Goal: Check status: Check status

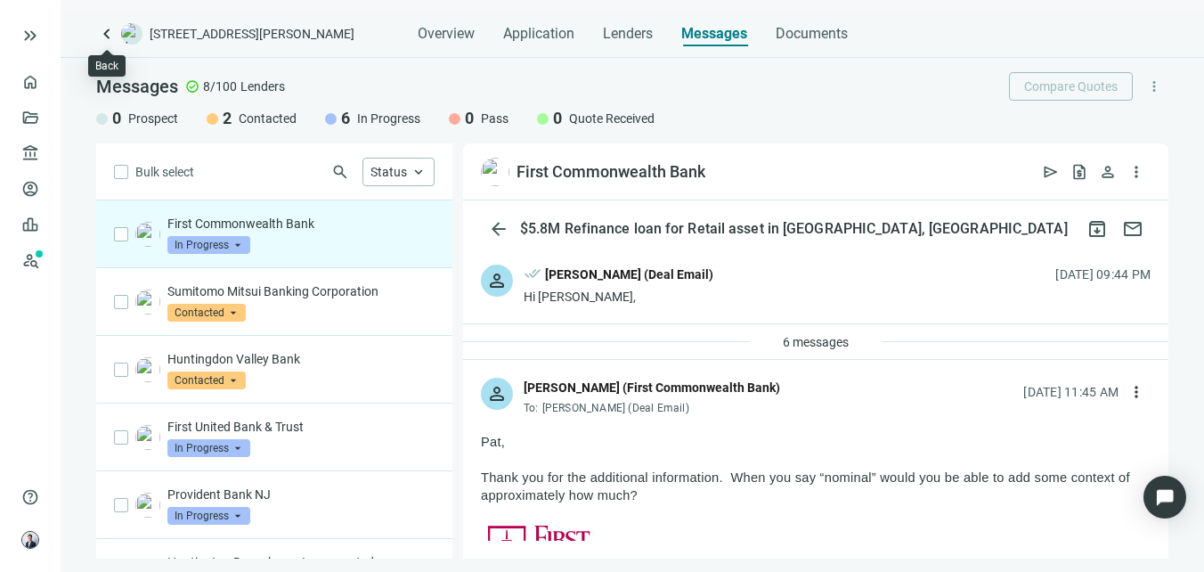
scroll to position [4155, 0]
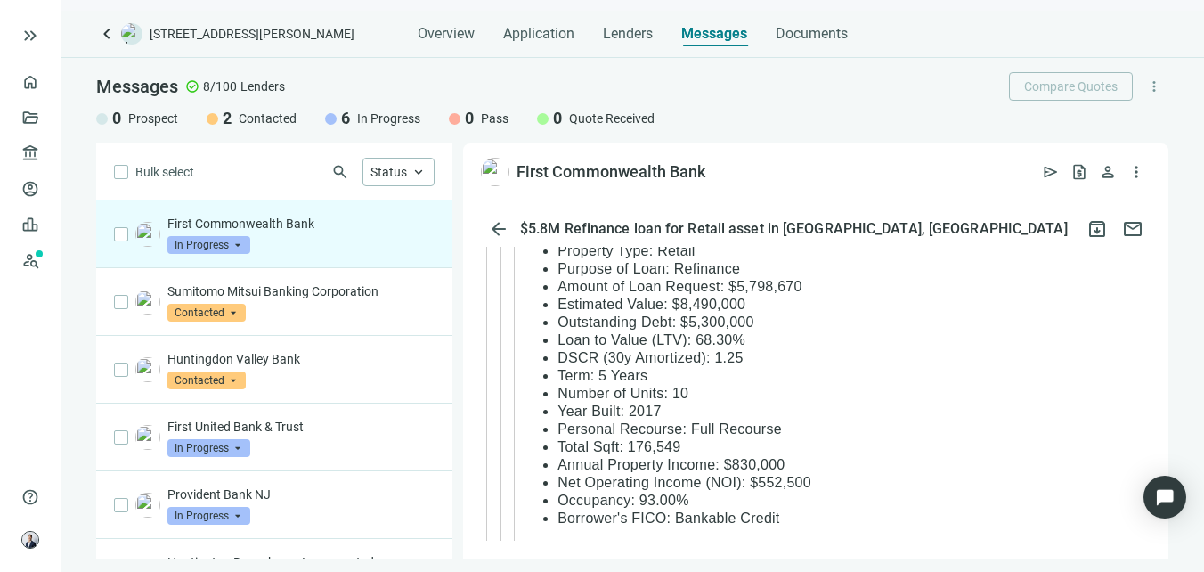
click at [93, 36] on div "keyboard_arrow_left [STREET_ADDRESS][PERSON_NAME] Overview Application Lenders …" at bounding box center [632, 291] width 1143 height 561
click at [101, 37] on span "keyboard_arrow_left" at bounding box center [106, 33] width 21 height 21
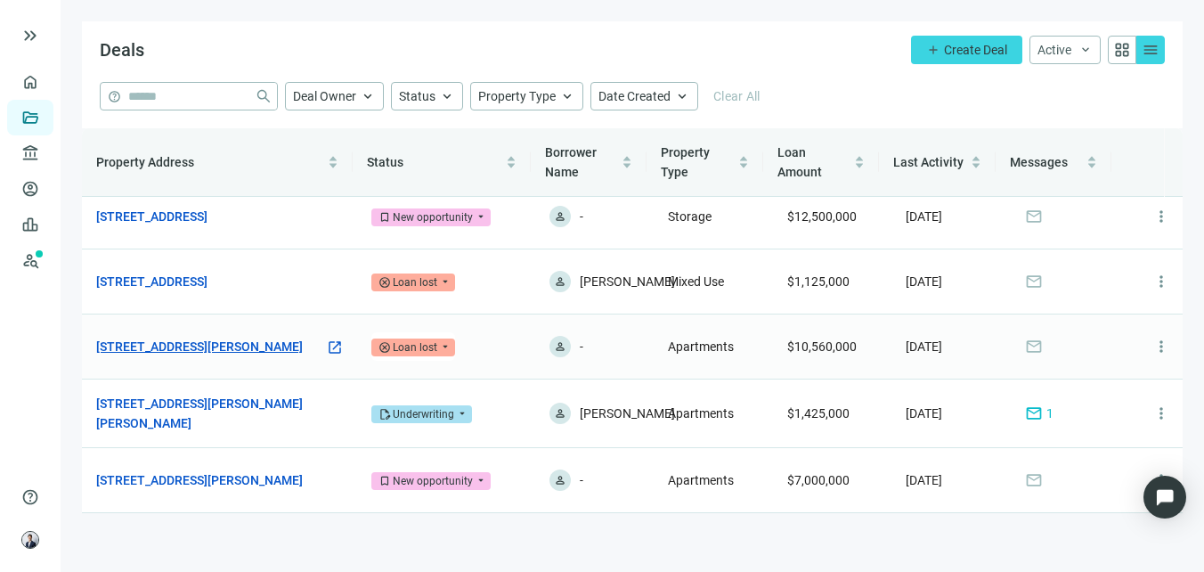
scroll to position [171, 0]
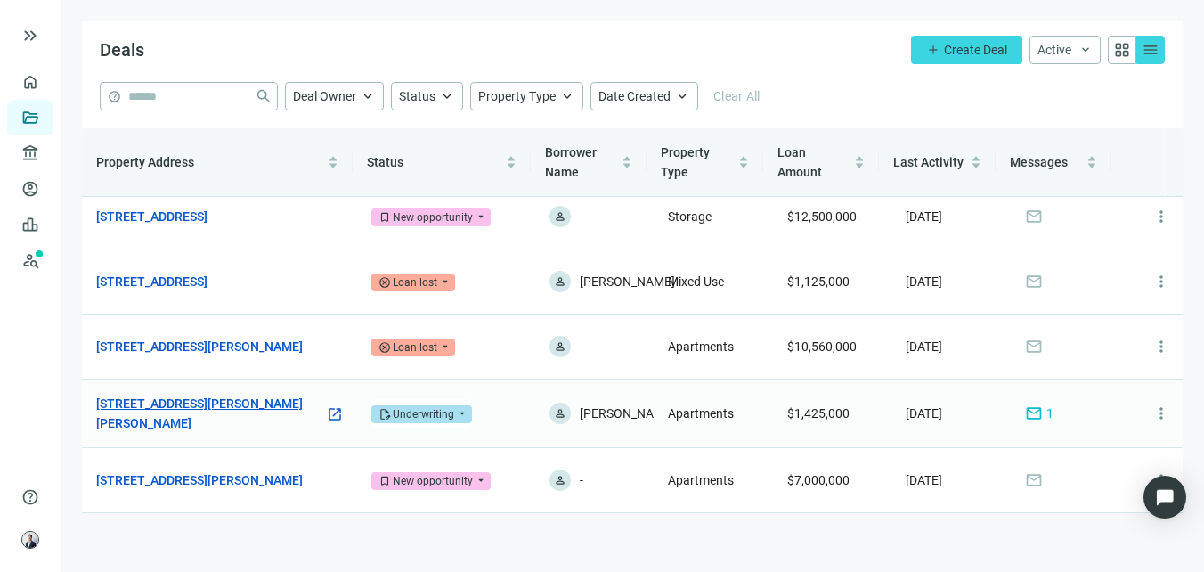
click at [227, 407] on link "[STREET_ADDRESS][PERSON_NAME][PERSON_NAME]" at bounding box center [210, 413] width 229 height 39
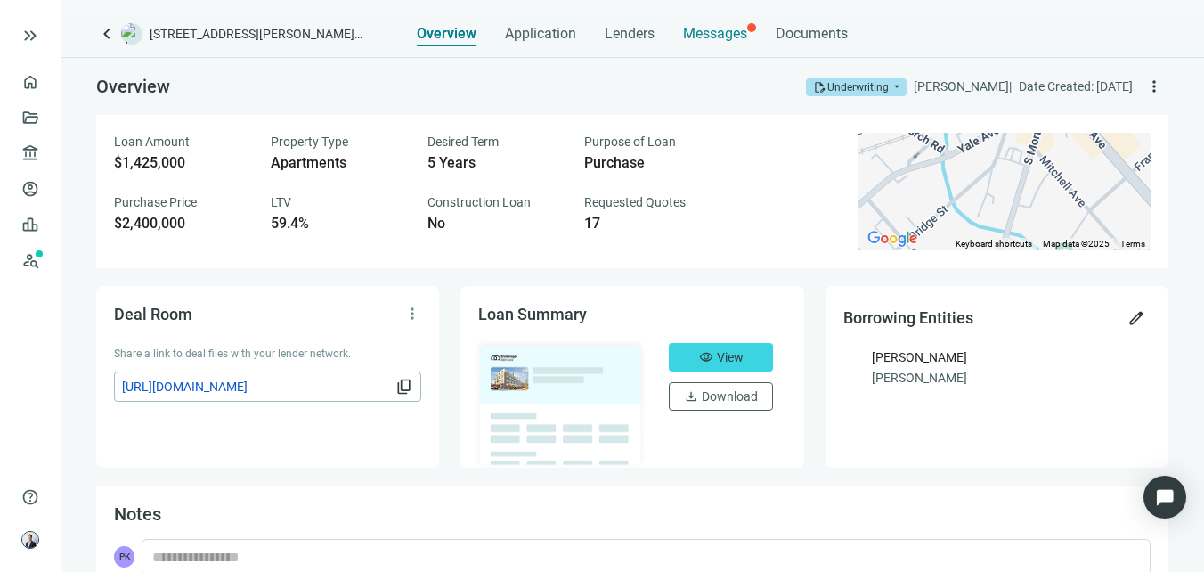
click at [703, 40] on span "Messages" at bounding box center [715, 33] width 64 height 17
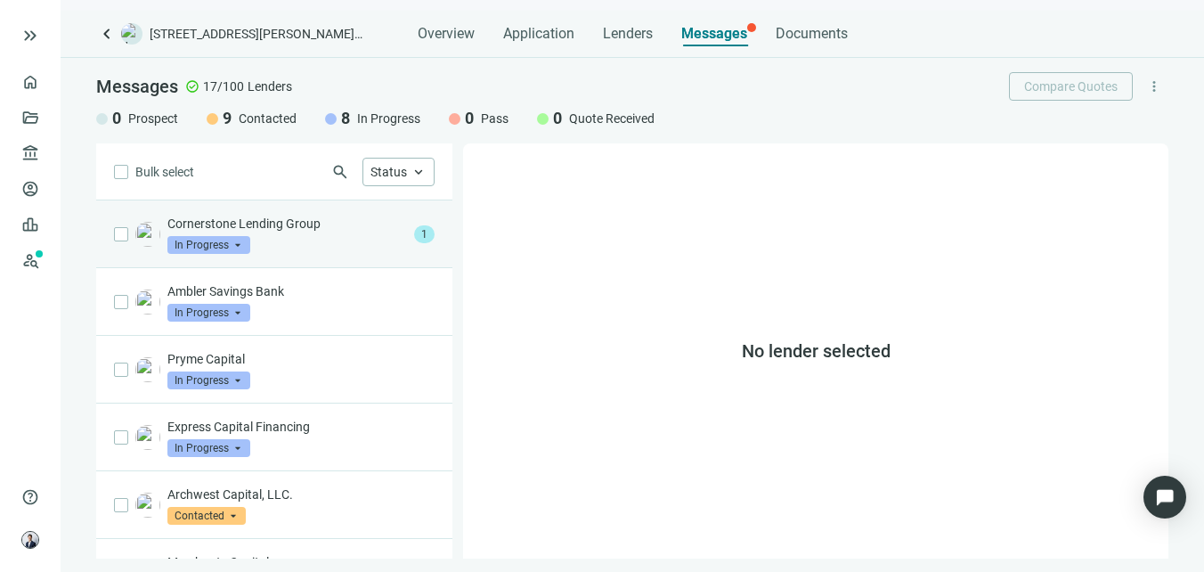
click at [324, 248] on div "Cornerstone Lending Group In Progress arrow_drop_down" at bounding box center [287, 234] width 240 height 39
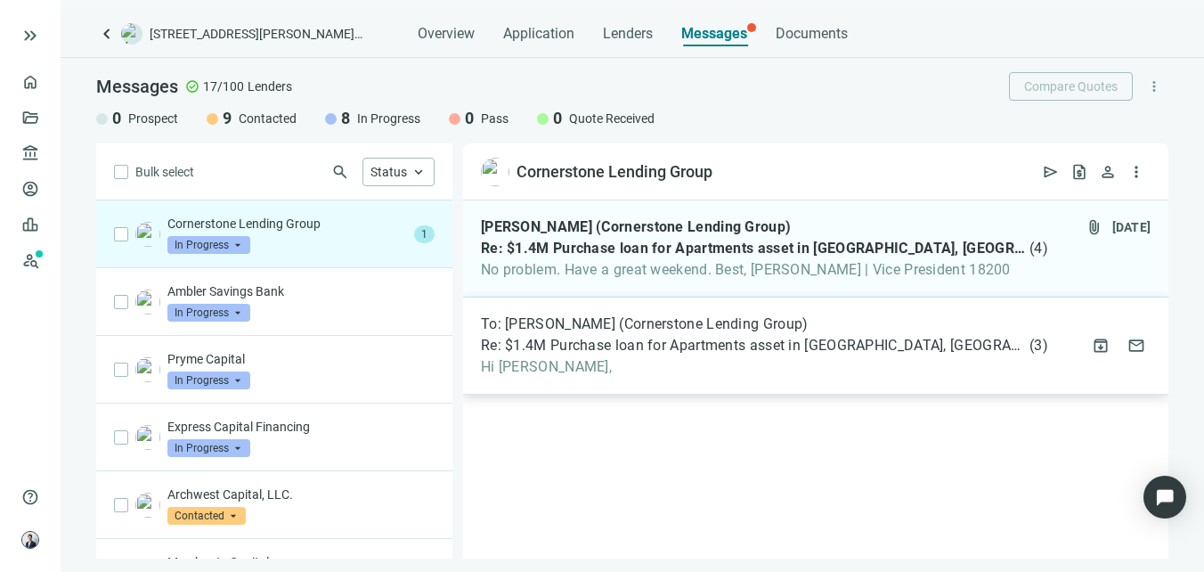
click at [647, 318] on span "To: [PERSON_NAME] (Cornerstone Lending Group)" at bounding box center [645, 324] width 328 height 18
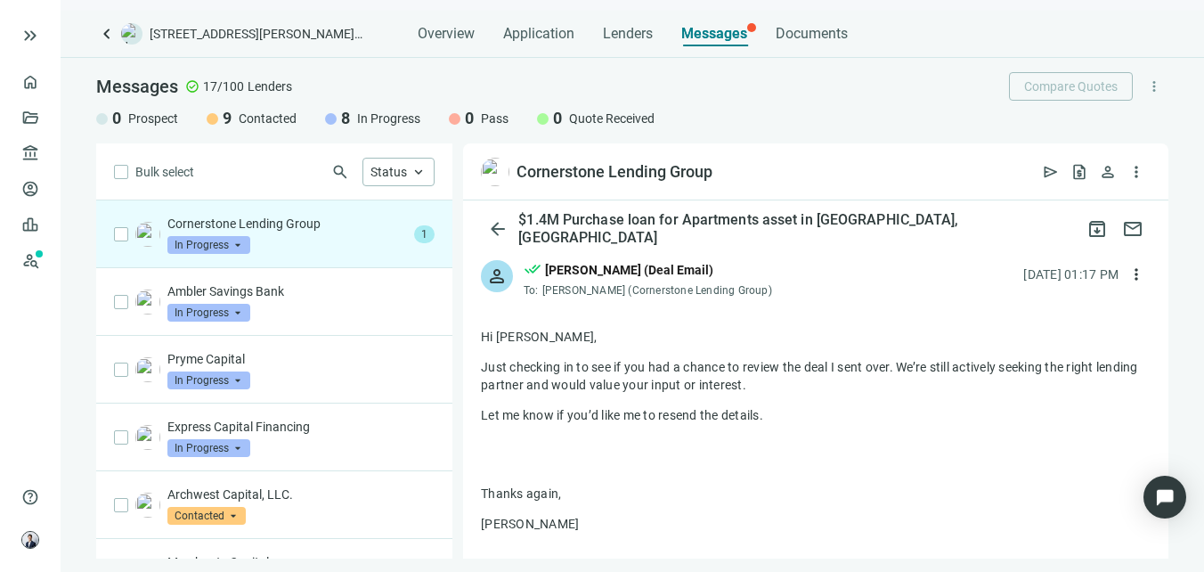
scroll to position [89, 0]
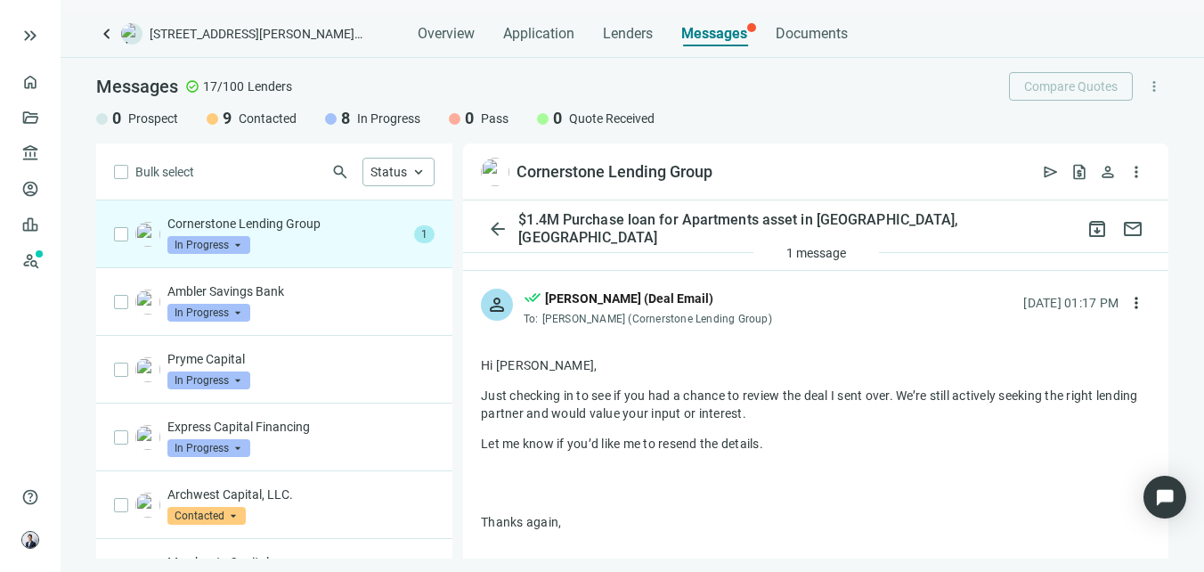
click at [602, 303] on div "[PERSON_NAME] (Deal Email)" at bounding box center [629, 299] width 168 height 20
click at [506, 224] on span "arrow_back" at bounding box center [497, 228] width 21 height 21
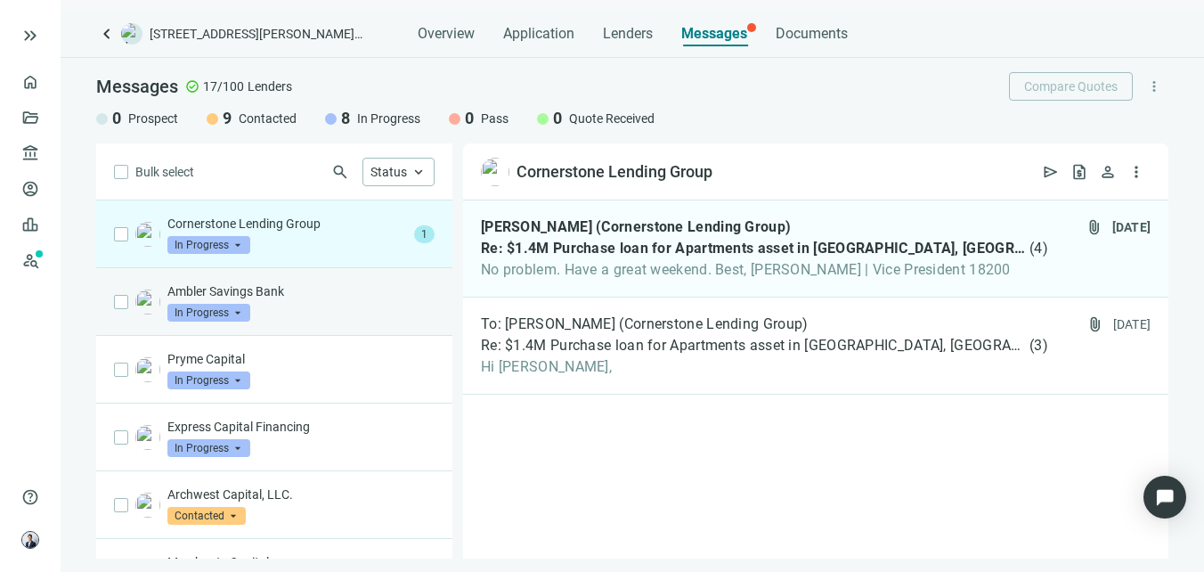
click at [286, 294] on p "Ambler Savings Bank" at bounding box center [300, 291] width 267 height 18
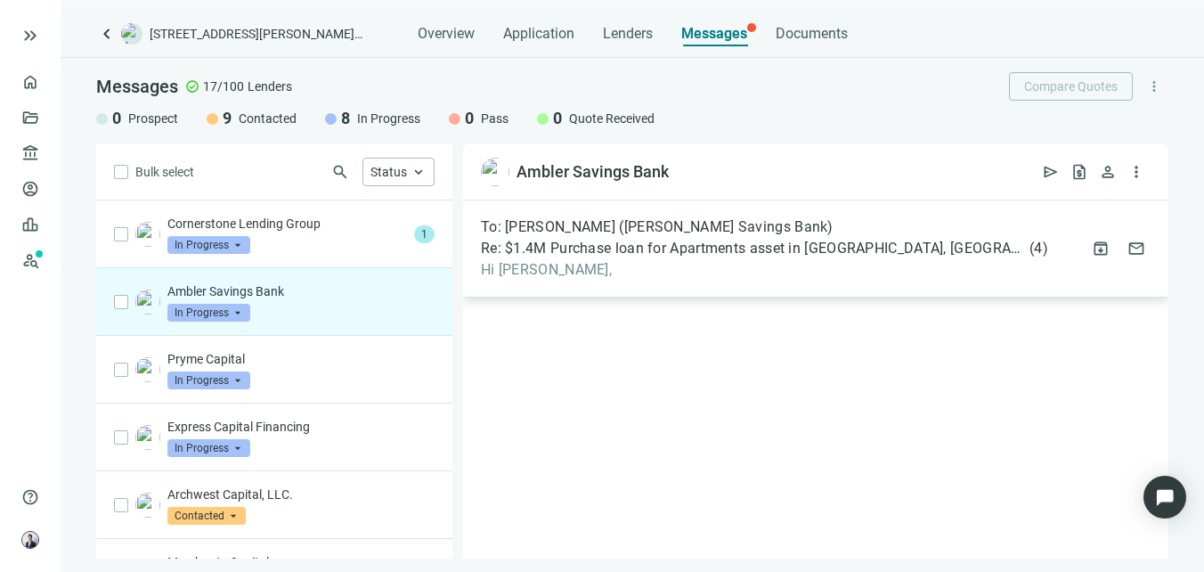
click at [484, 244] on span "Re: $1.4M Purchase loan for Apartments asset in [GEOGRAPHIC_DATA], [GEOGRAPHIC_…" at bounding box center [753, 249] width 545 height 18
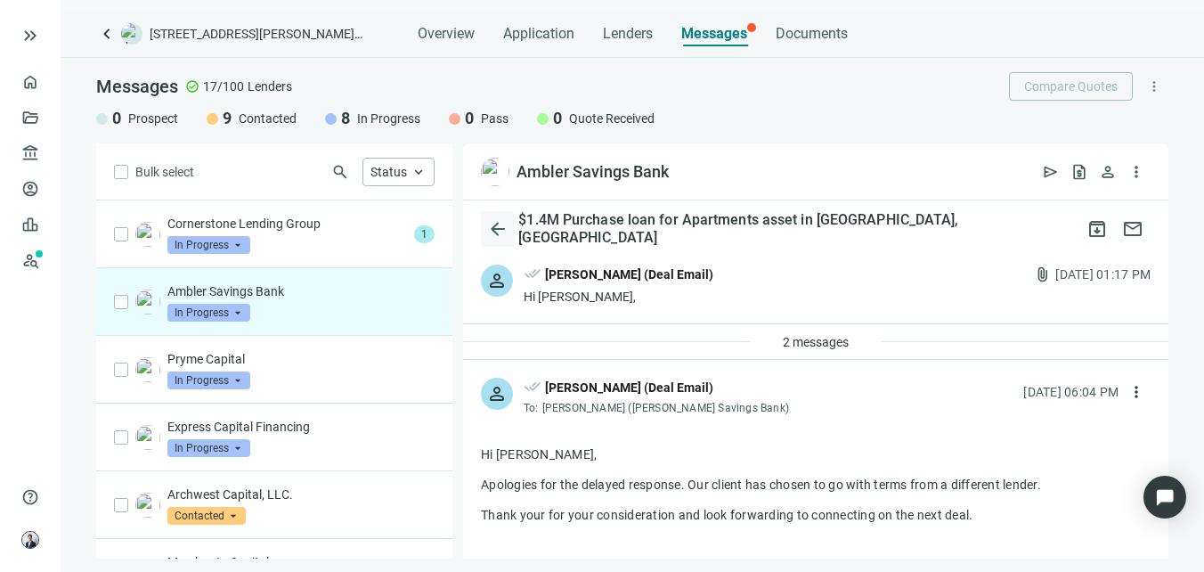
click at [501, 231] on span "arrow_back" at bounding box center [497, 228] width 21 height 21
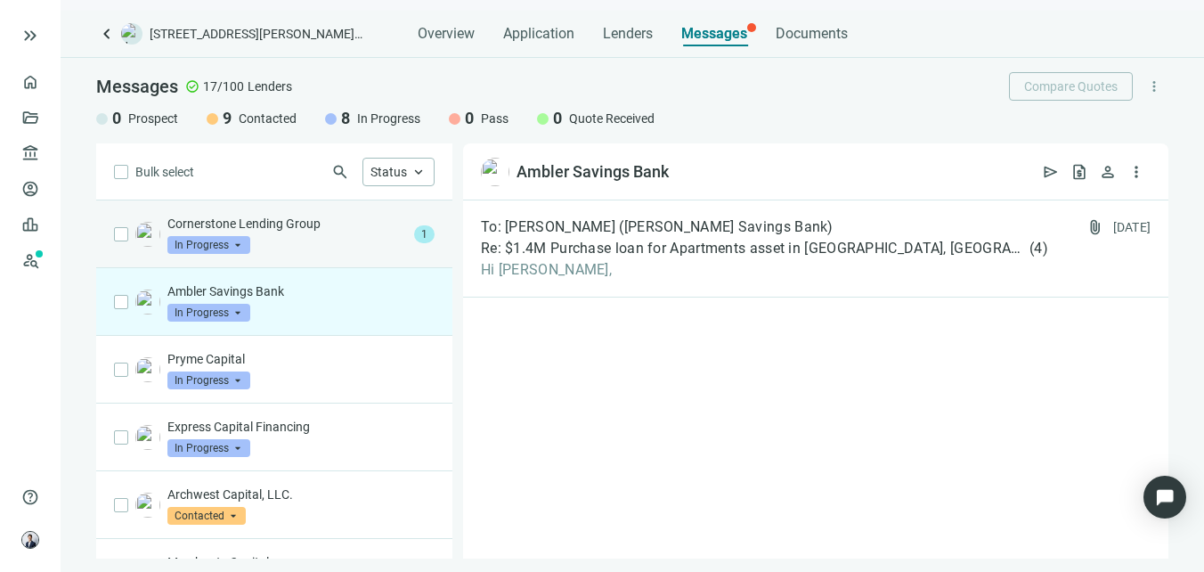
click at [362, 239] on div "Cornerstone Lending Group In Progress arrow_drop_down" at bounding box center [287, 234] width 240 height 39
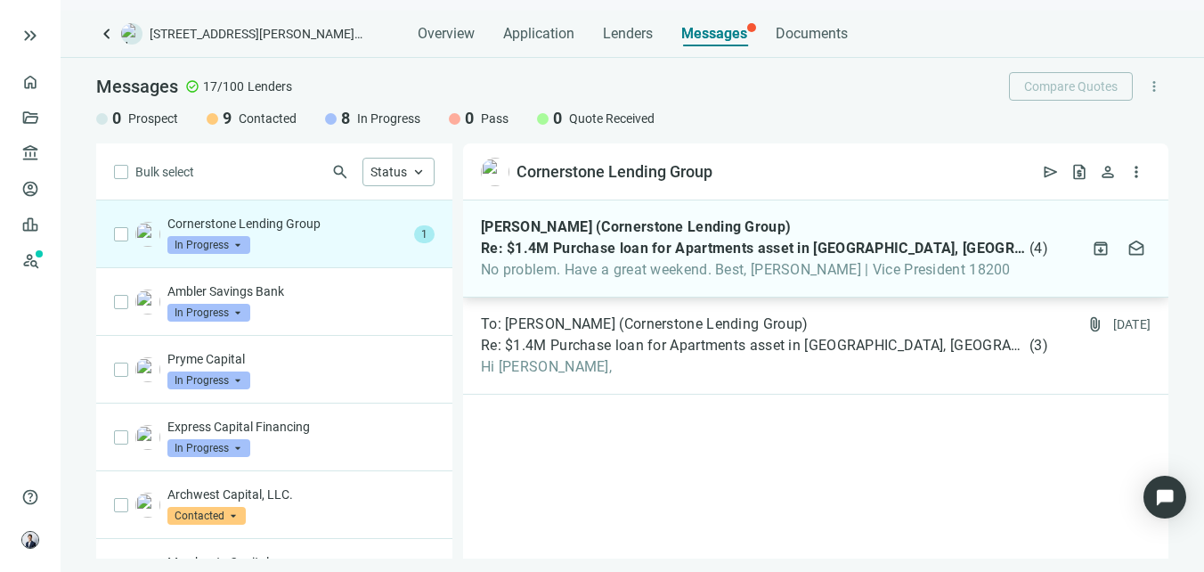
click at [659, 281] on div "[PERSON_NAME] (Cornerstone Lending Group) Re: $1.4M Purchase loan for Apartment…" at bounding box center [815, 248] width 705 height 97
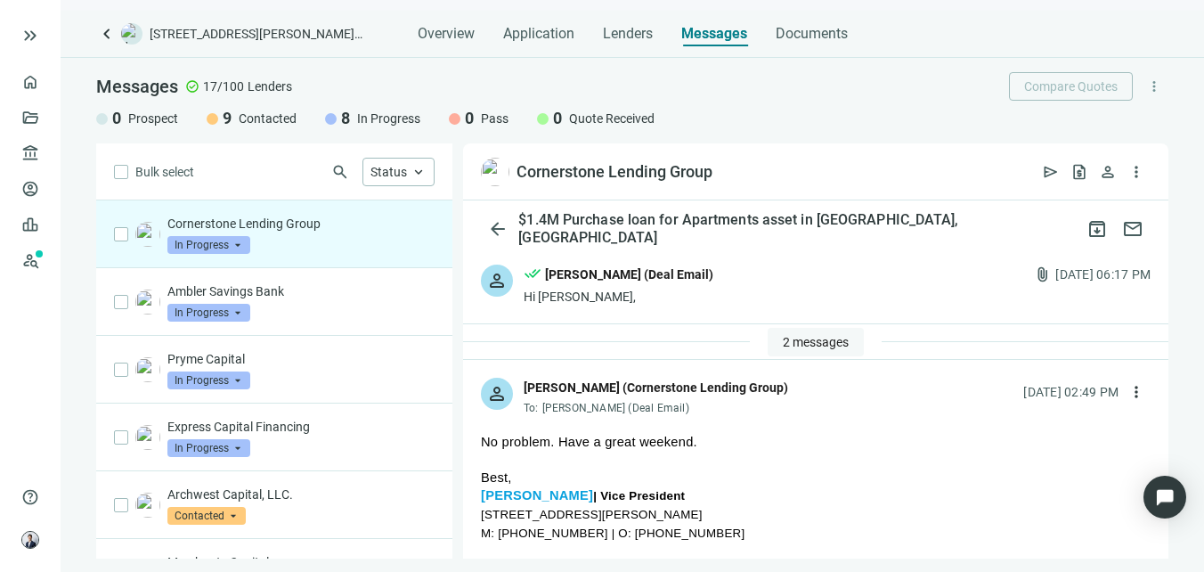
click at [792, 332] on button "2 messages" at bounding box center [816, 342] width 96 height 28
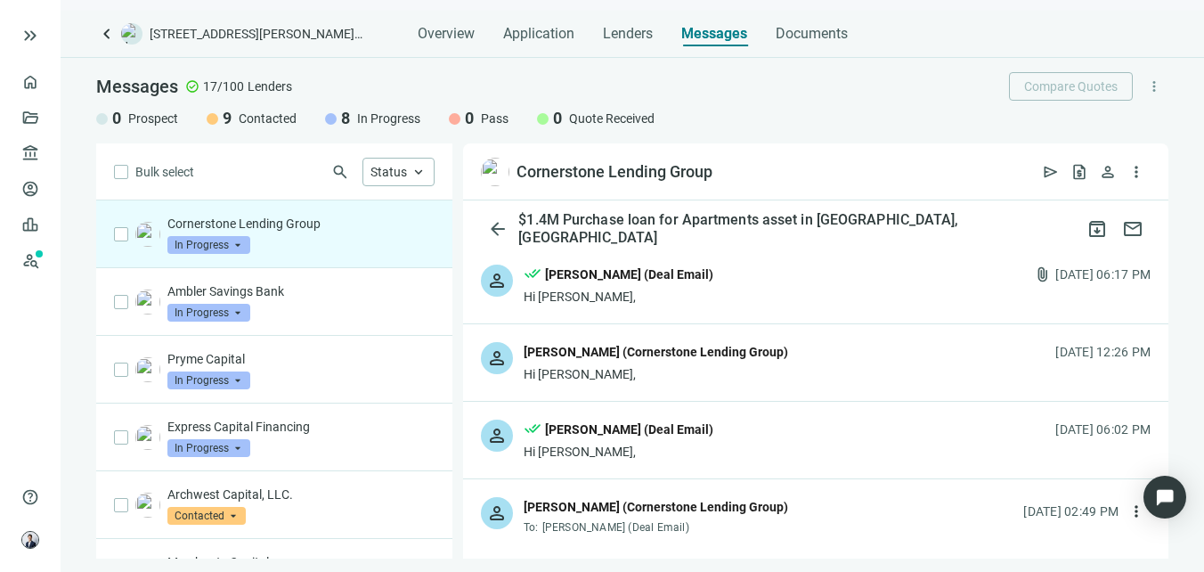
click at [803, 365] on div "person [PERSON_NAME] (Cornerstone Lending Group) Hi [PERSON_NAME], [DATE] 12:26…" at bounding box center [815, 362] width 705 height 77
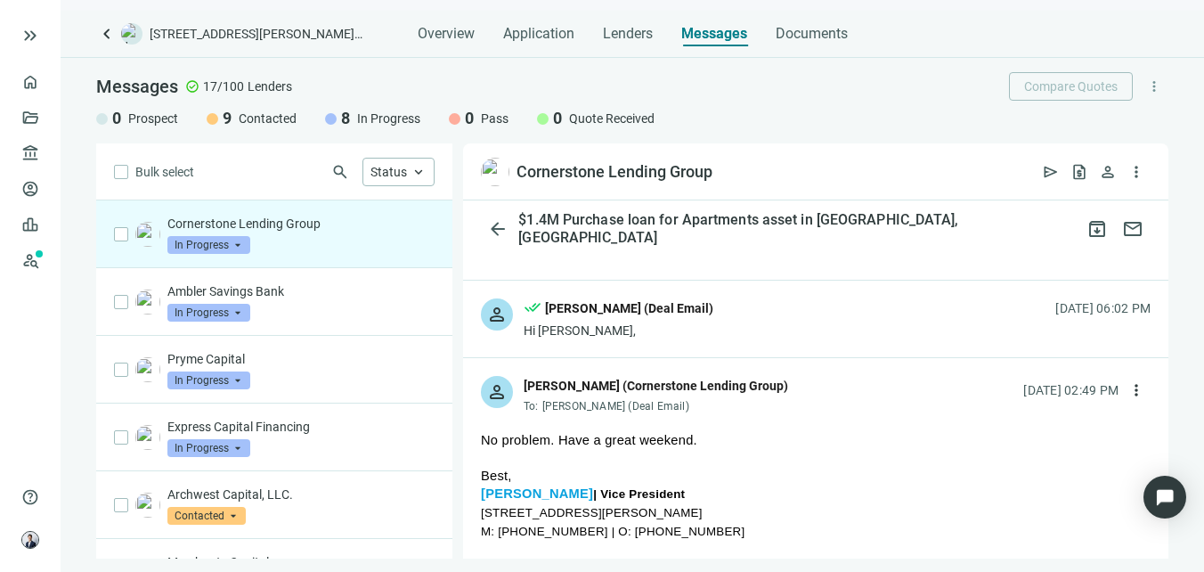
scroll to position [712, 0]
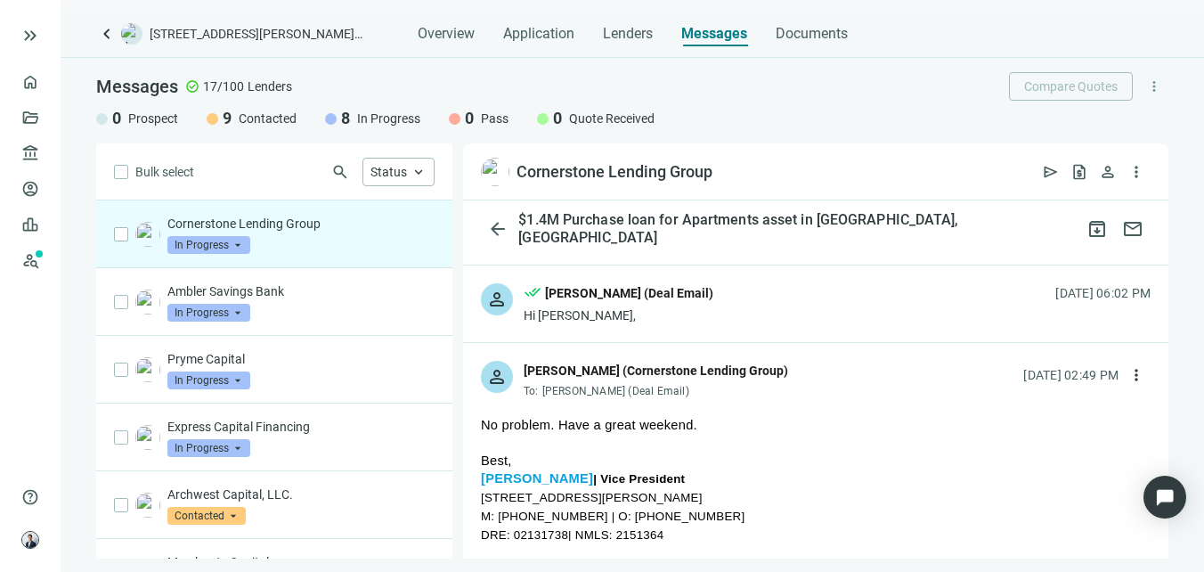
click at [680, 313] on div "Hi [PERSON_NAME]," at bounding box center [619, 315] width 190 height 18
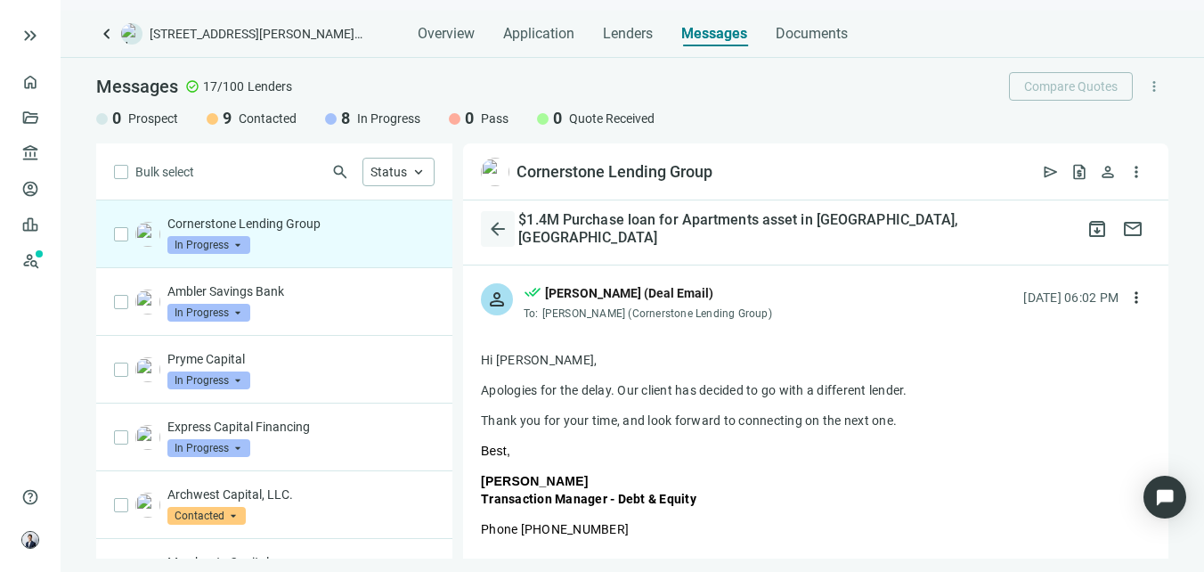
click at [501, 232] on span "arrow_back" at bounding box center [497, 228] width 21 height 21
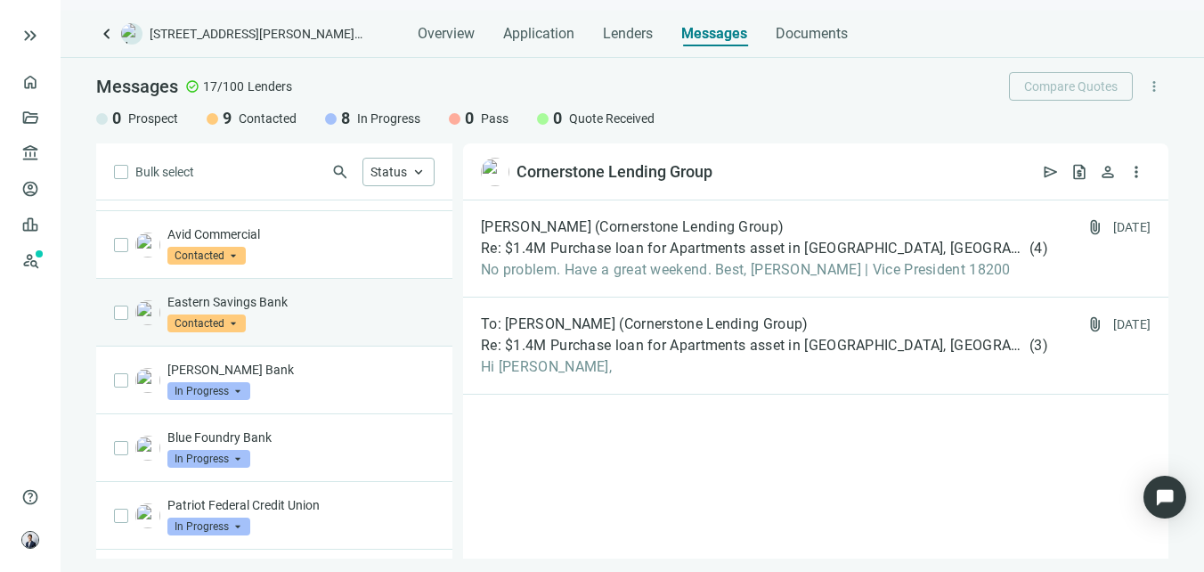
scroll to position [704, 0]
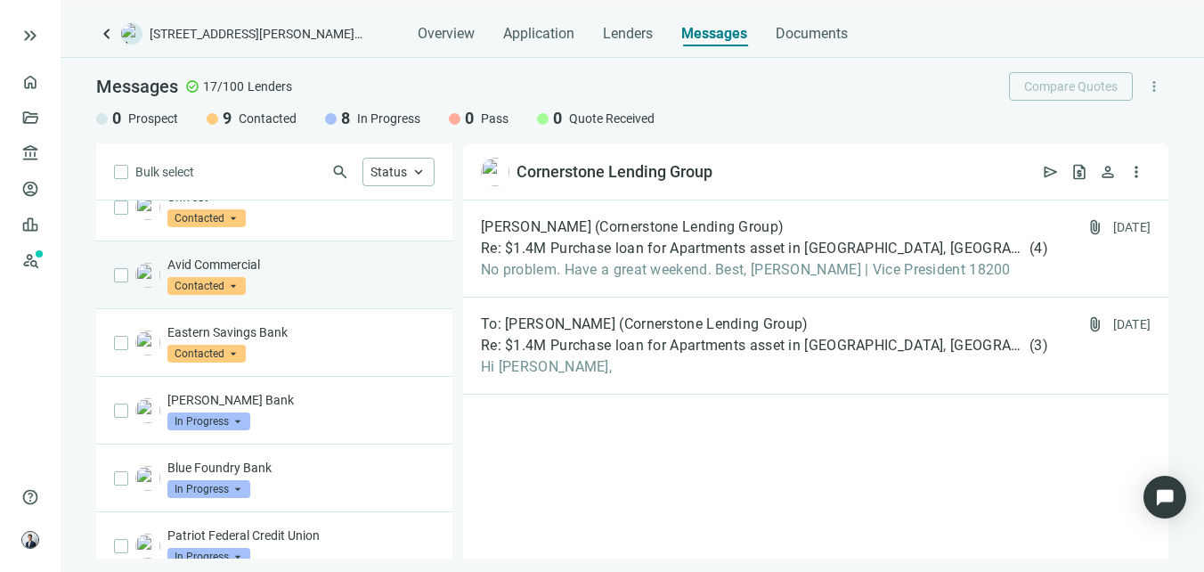
click at [351, 266] on p "Avid Commercial" at bounding box center [300, 265] width 267 height 18
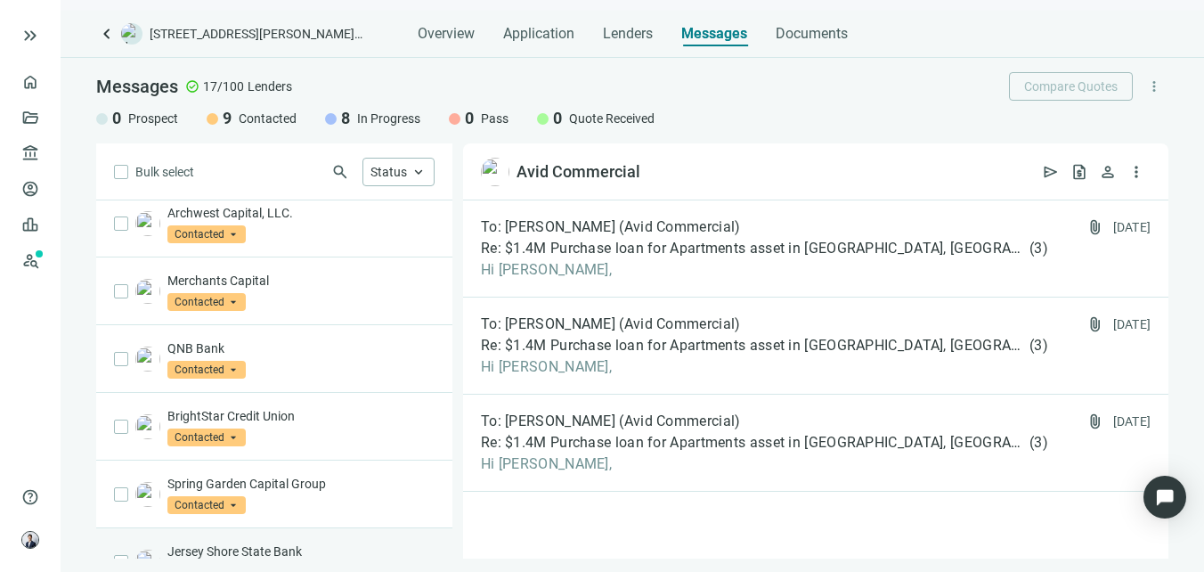
scroll to position [258, 0]
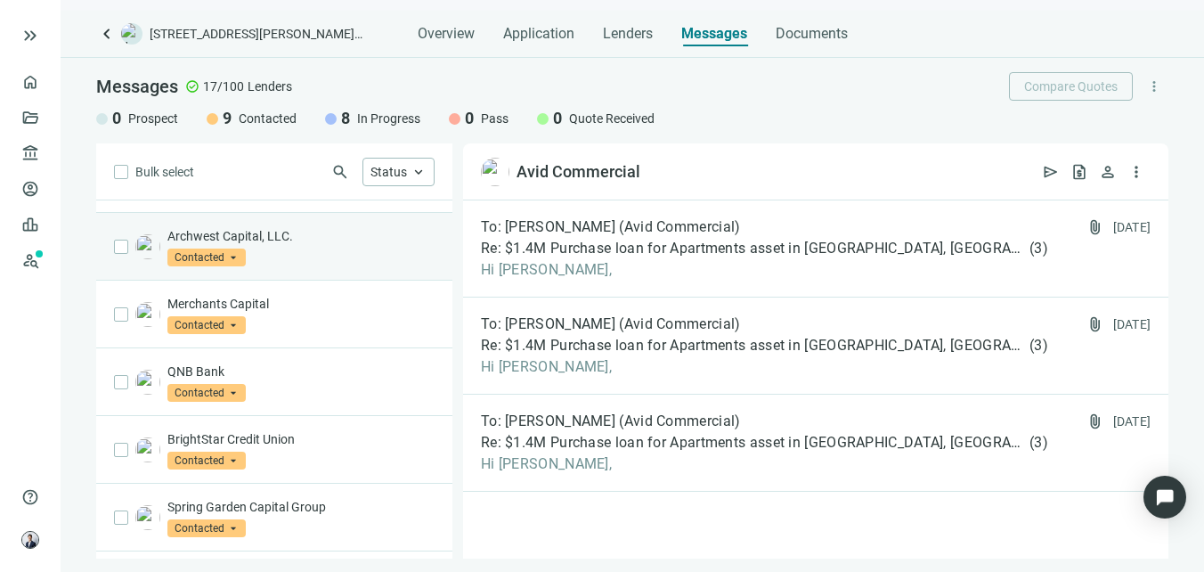
click at [323, 240] on p "Archwest Capital, LLC." at bounding box center [300, 236] width 267 height 18
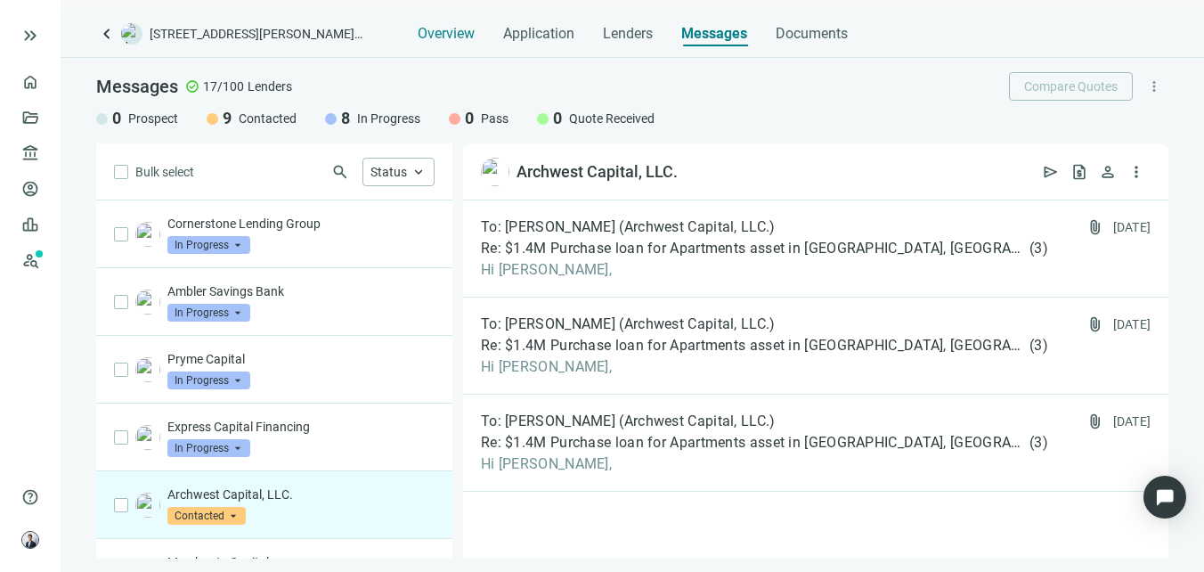
click at [435, 28] on span "Overview" at bounding box center [446, 34] width 57 height 18
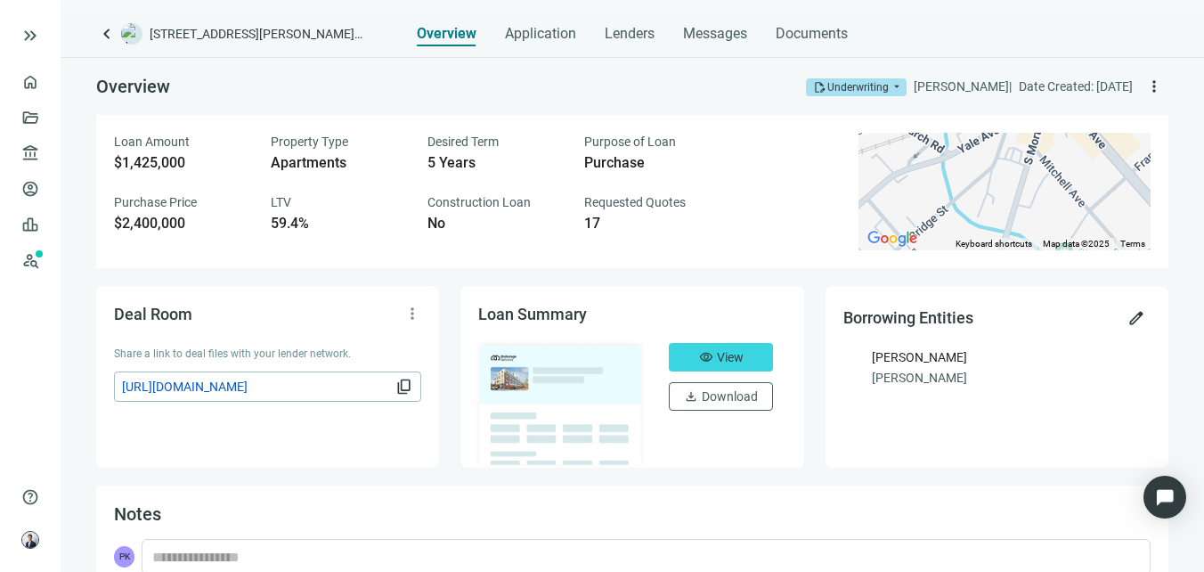
click at [539, 383] on img at bounding box center [560, 404] width 175 height 132
click at [503, 378] on img at bounding box center [560, 404] width 175 height 132
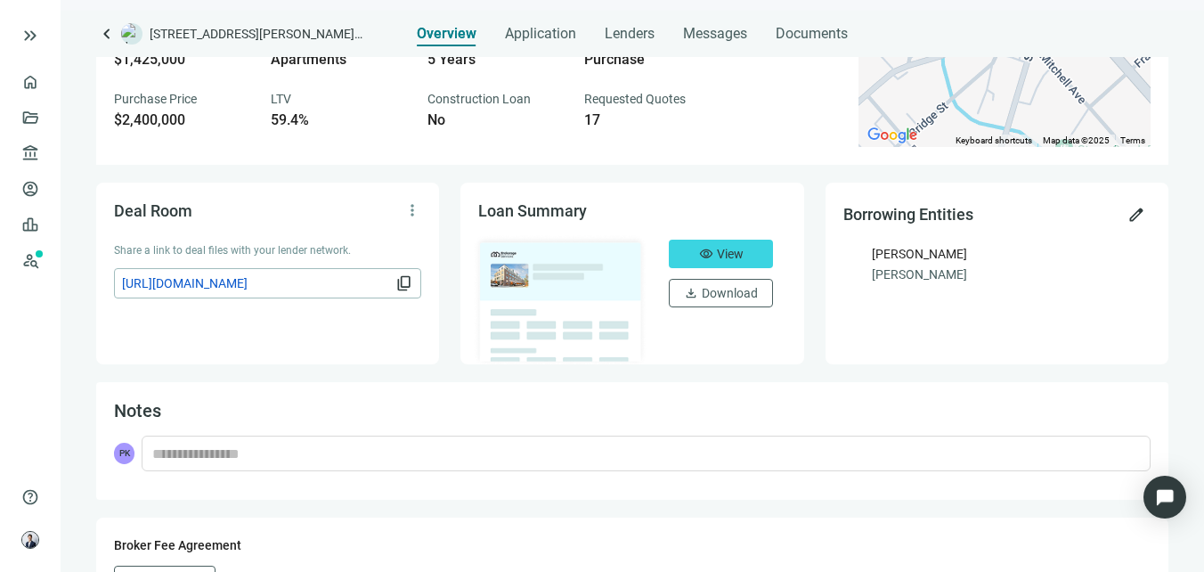
scroll to position [61, 0]
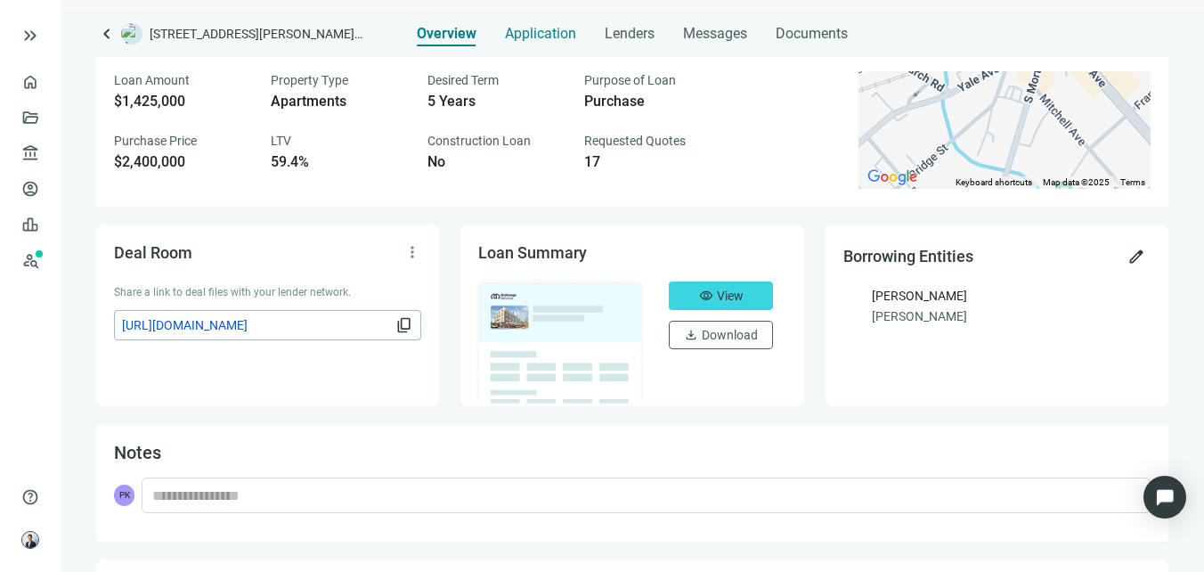
click at [549, 21] on div "Application" at bounding box center [540, 29] width 71 height 36
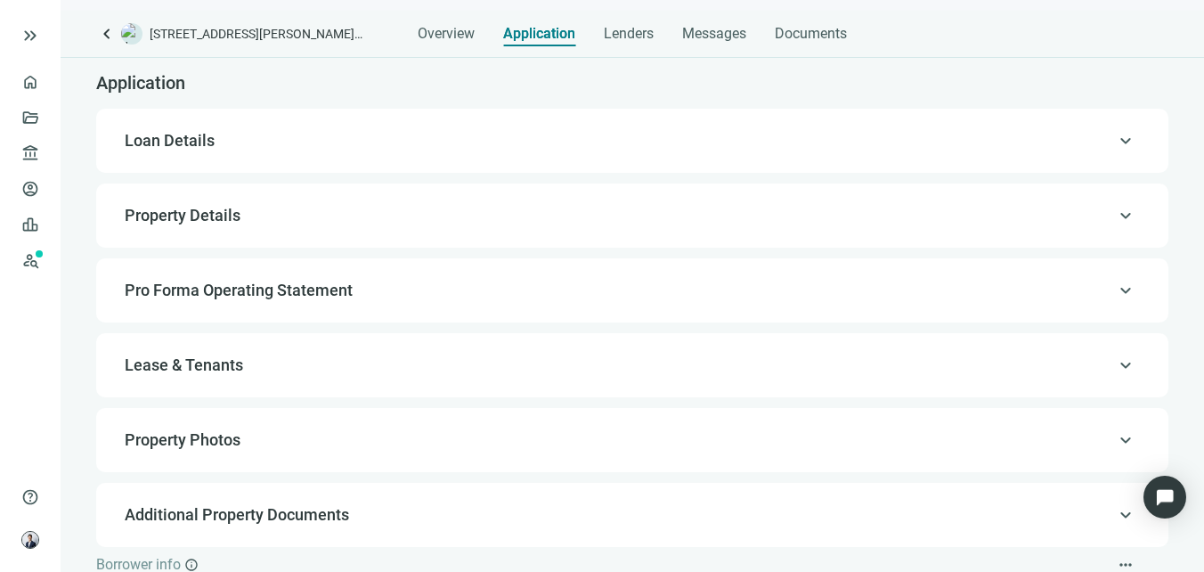
click at [349, 159] on div "keyboard_arrow_up Loan Details" at bounding box center [632, 140] width 1037 height 43
type input "**********"
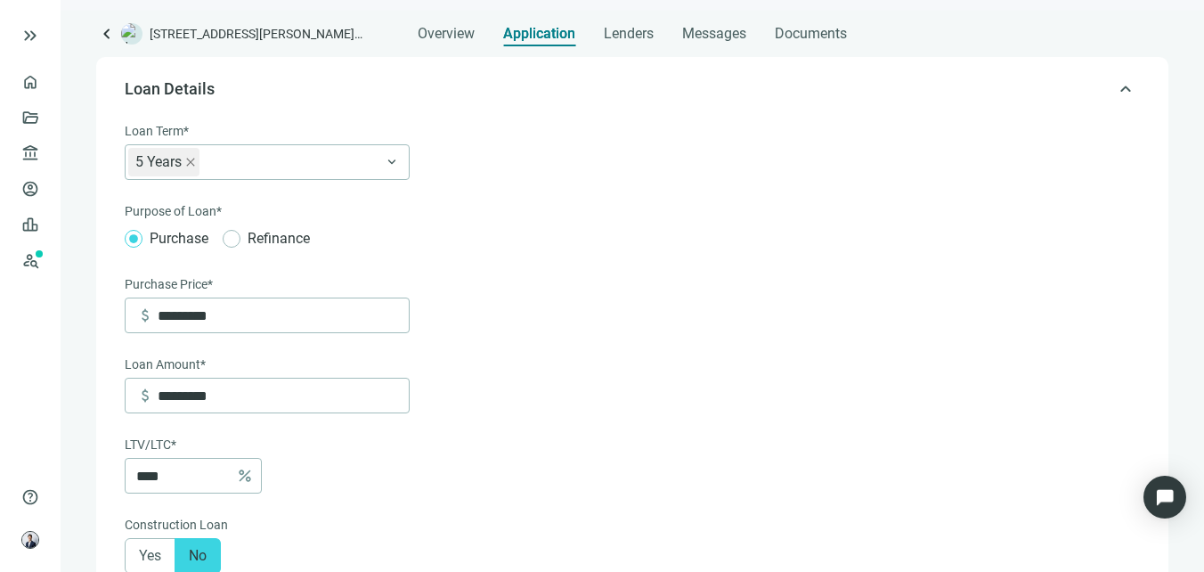
scroll to position [53, 0]
click at [456, 20] on div "Overview" at bounding box center [446, 29] width 57 height 36
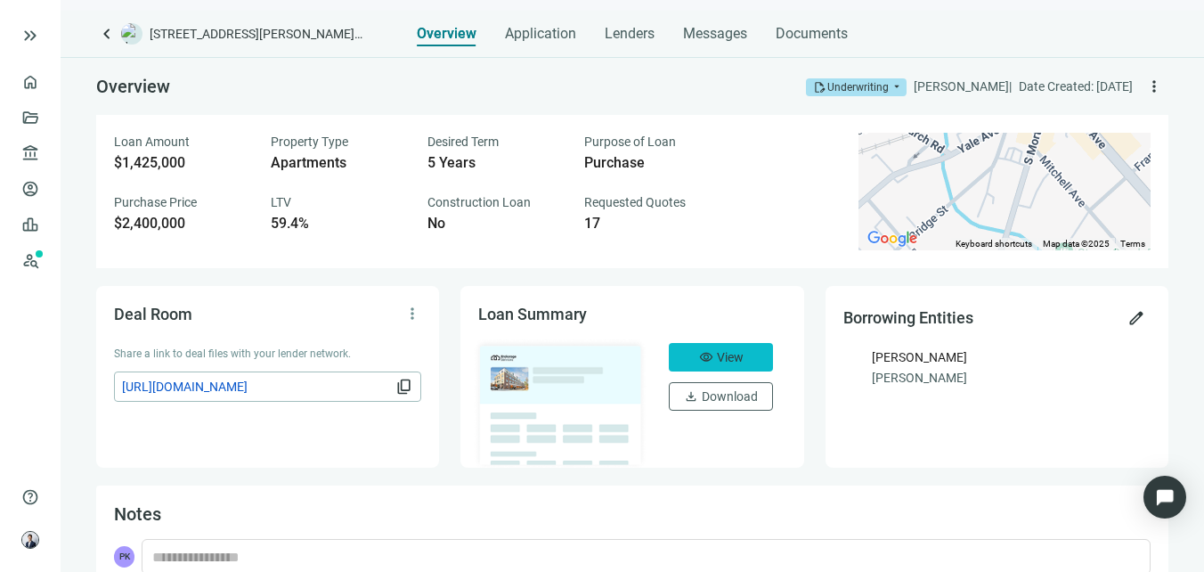
click at [700, 355] on span "visibility" at bounding box center [706, 357] width 14 height 14
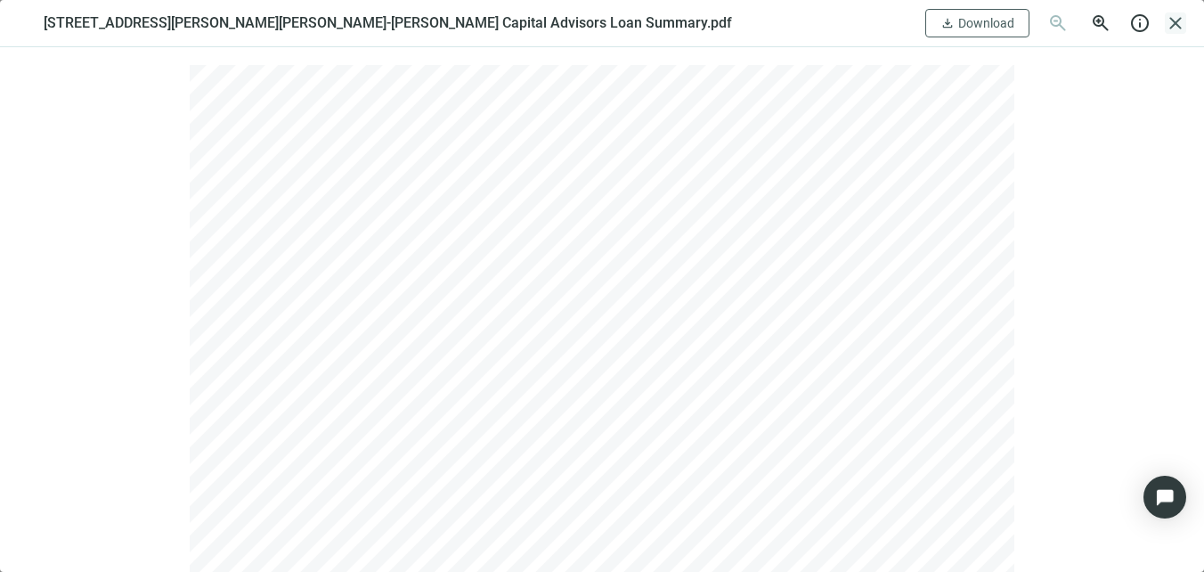
click at [1180, 19] on span "close" at bounding box center [1175, 22] width 21 height 21
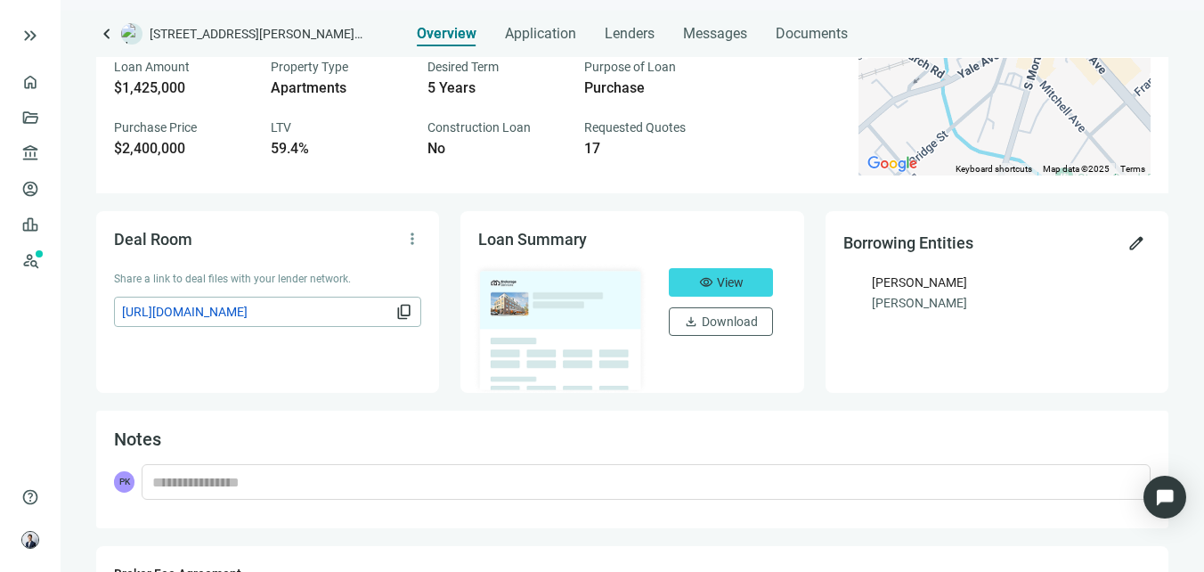
scroll to position [151, 0]
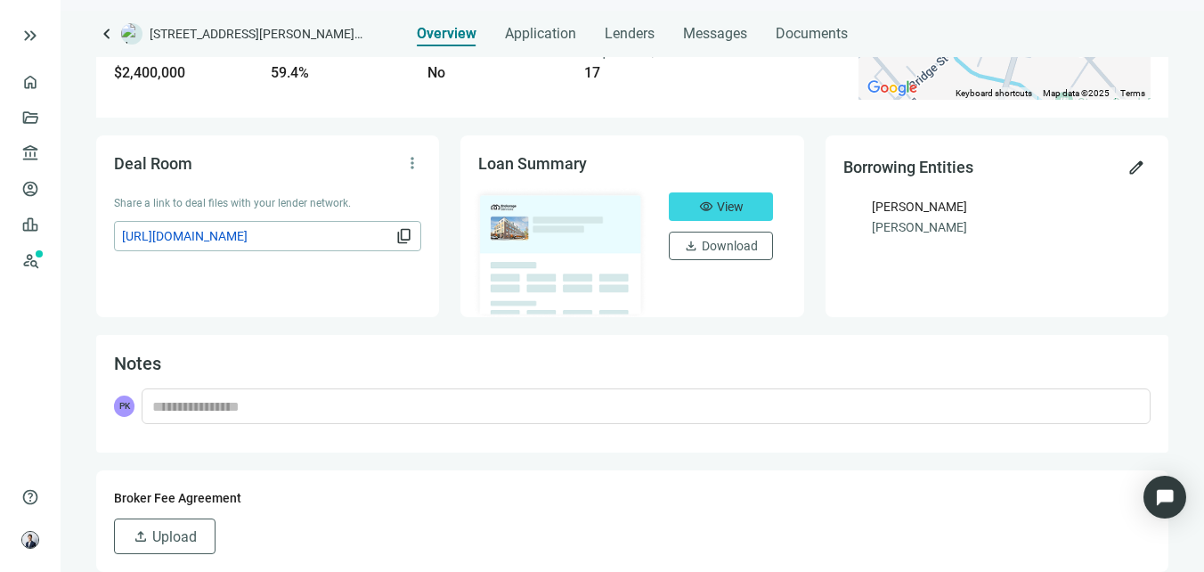
click at [324, 229] on span "[URL][DOMAIN_NAME]" at bounding box center [257, 236] width 270 height 20
drag, startPoint x: 867, startPoint y: 358, endPoint x: 911, endPoint y: 344, distance: 45.9
click at [876, 356] on h5 "Notes" at bounding box center [632, 363] width 1037 height 21
click at [108, 37] on span "keyboard_arrow_left" at bounding box center [106, 33] width 21 height 21
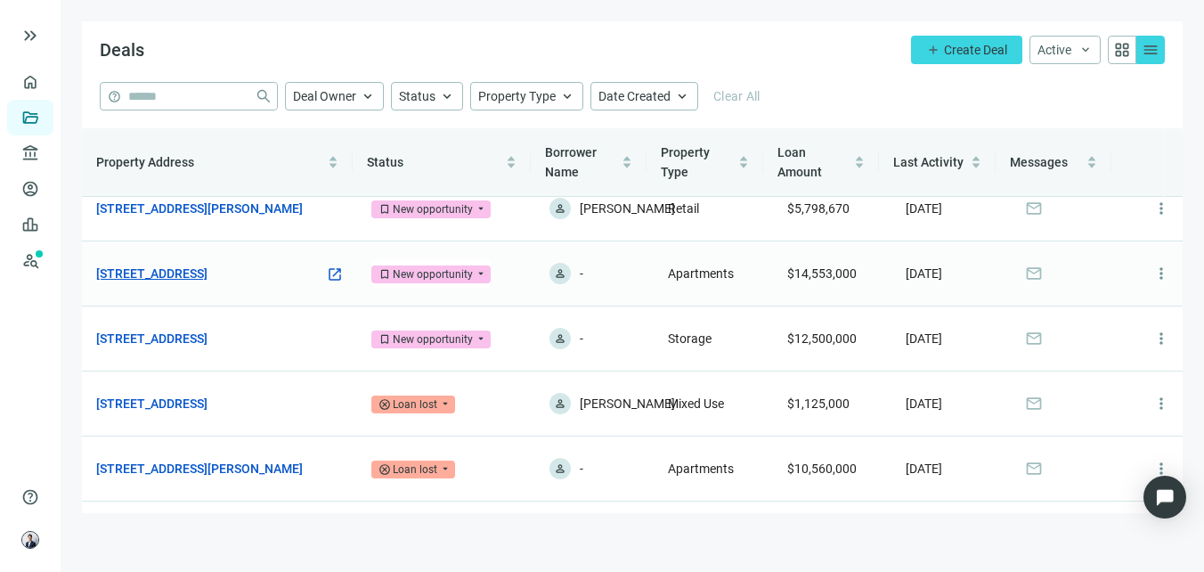
scroll to position [171, 0]
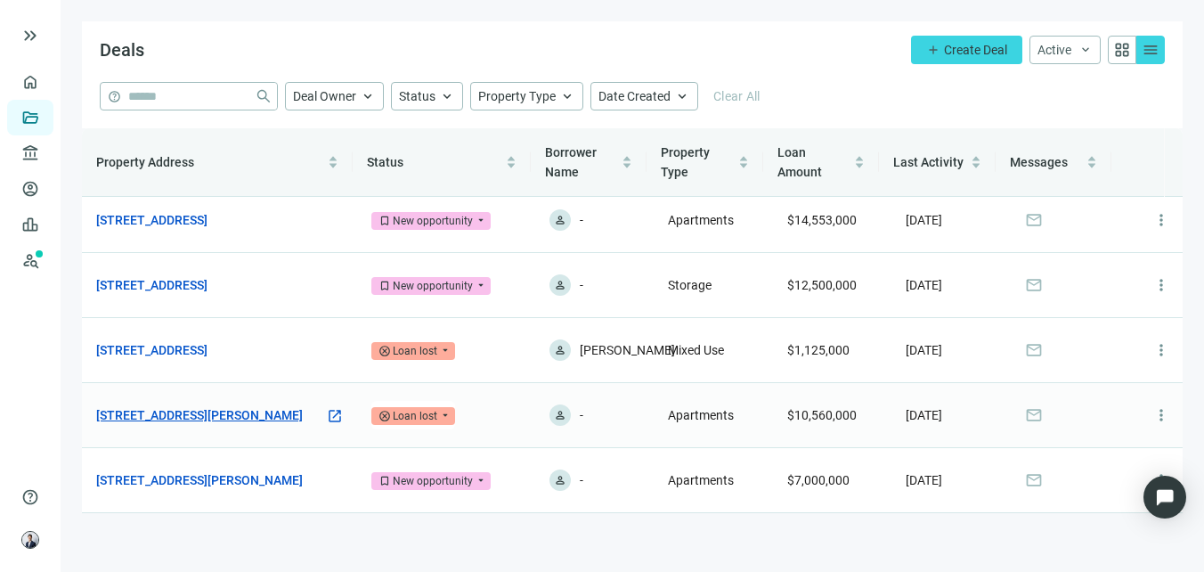
click at [297, 405] on link "[STREET_ADDRESS][PERSON_NAME]" at bounding box center [199, 415] width 207 height 20
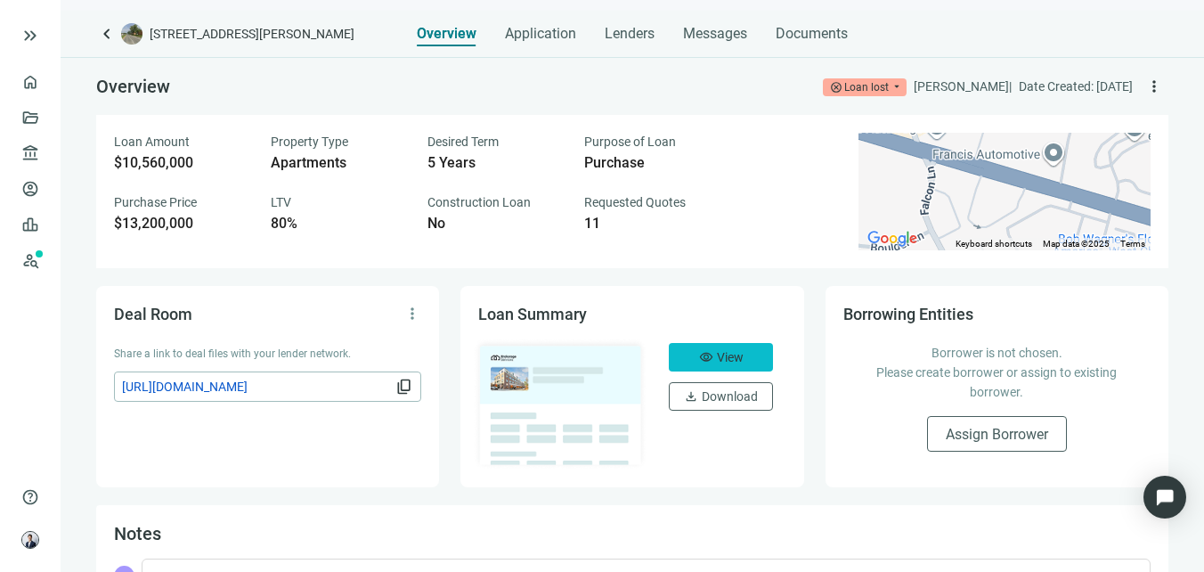
click at [689, 347] on button "visibility View" at bounding box center [721, 357] width 104 height 28
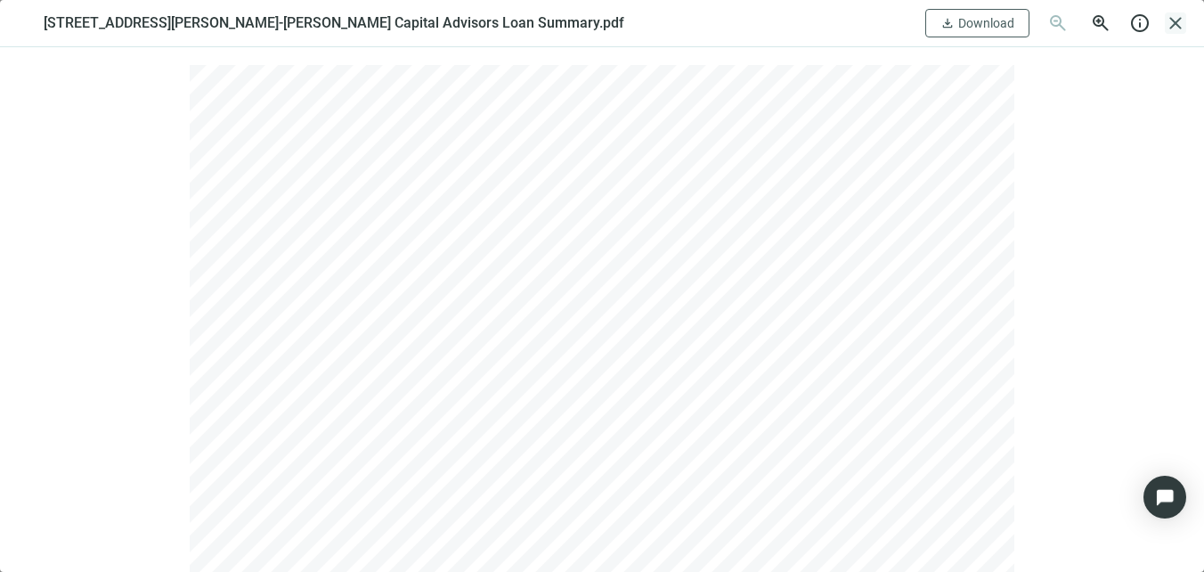
click at [1167, 20] on span "close" at bounding box center [1175, 22] width 21 height 21
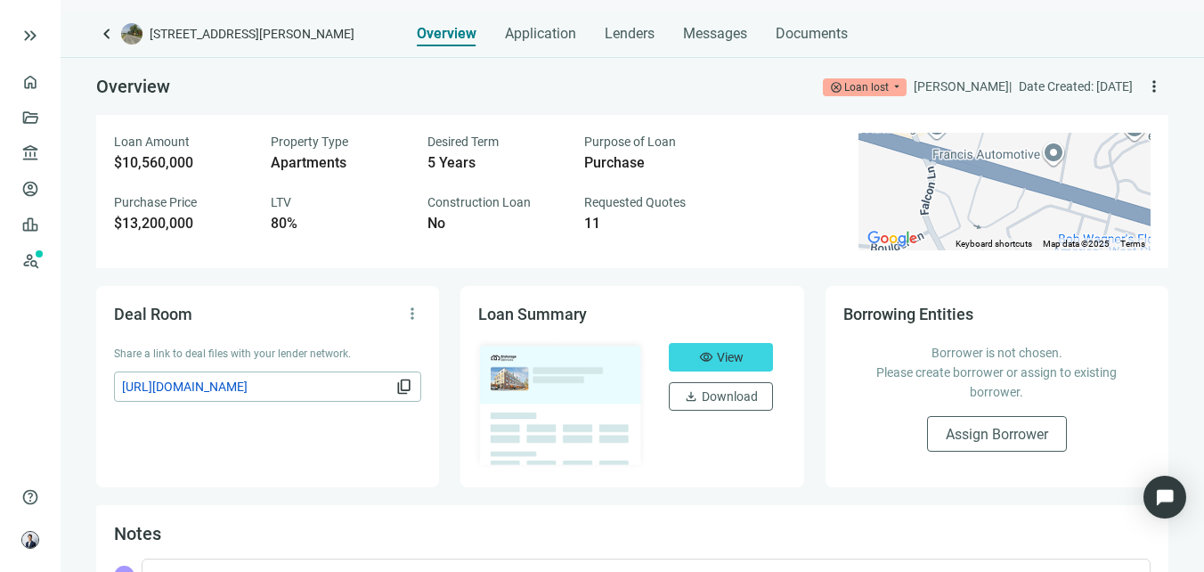
click at [844, 88] on div "Loan lost" at bounding box center [866, 87] width 45 height 18
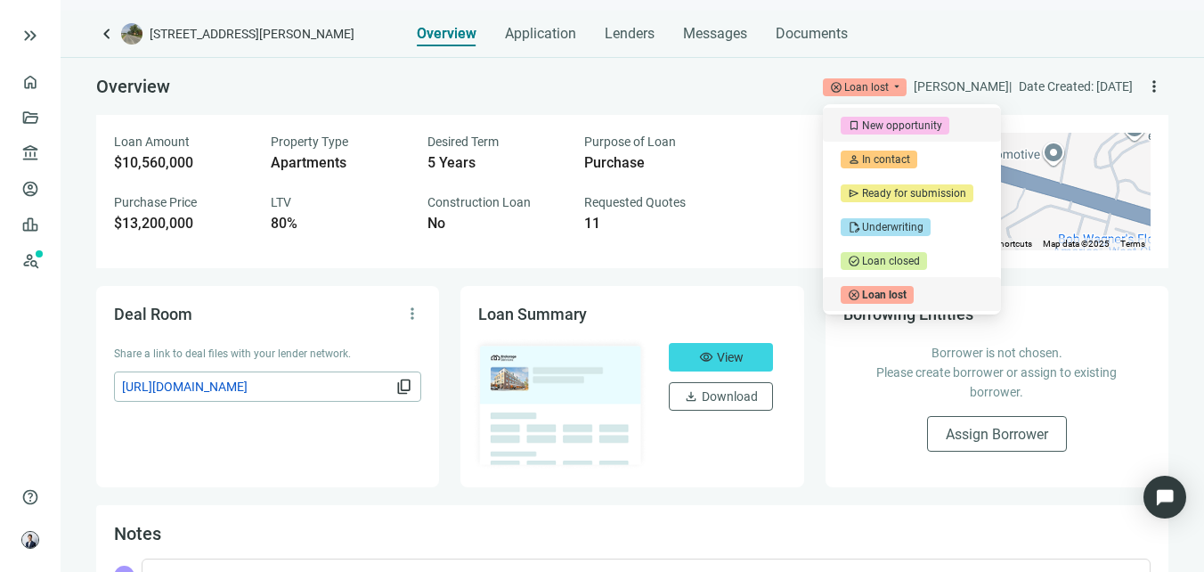
click at [872, 127] on div "New opportunity" at bounding box center [902, 126] width 80 height 18
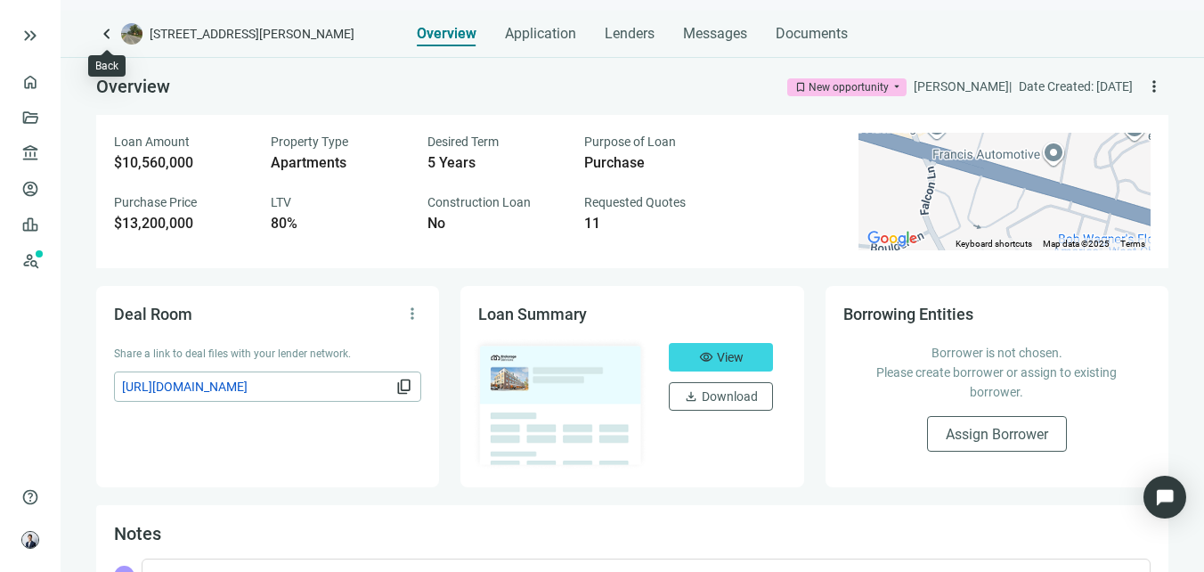
click at [105, 37] on span "keyboard_arrow_left" at bounding box center [106, 33] width 21 height 21
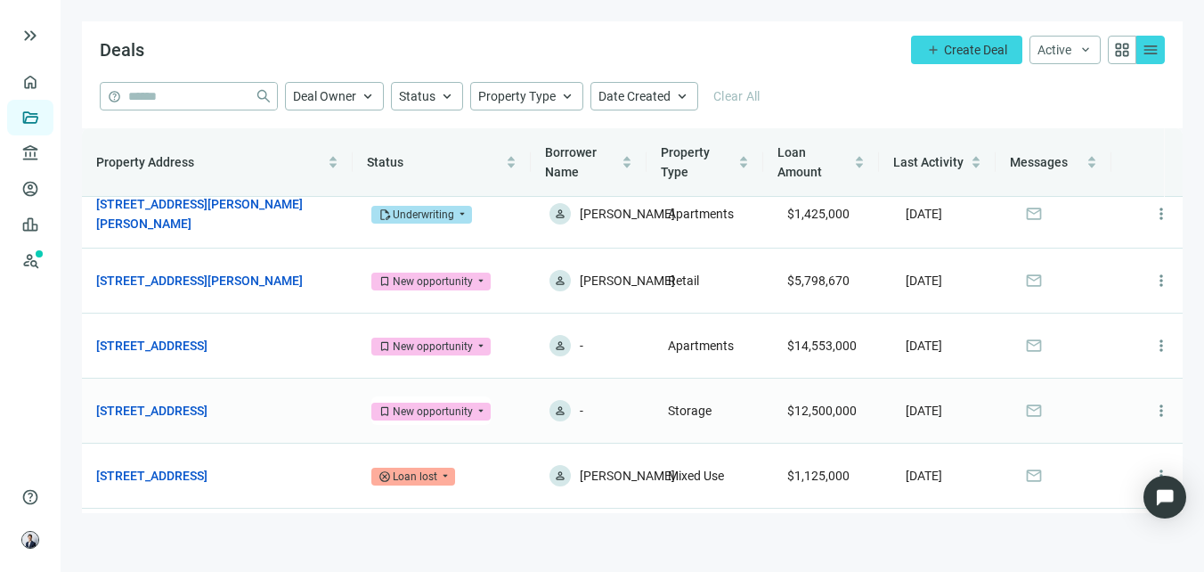
scroll to position [171, 0]
